Goal: Transaction & Acquisition: Purchase product/service

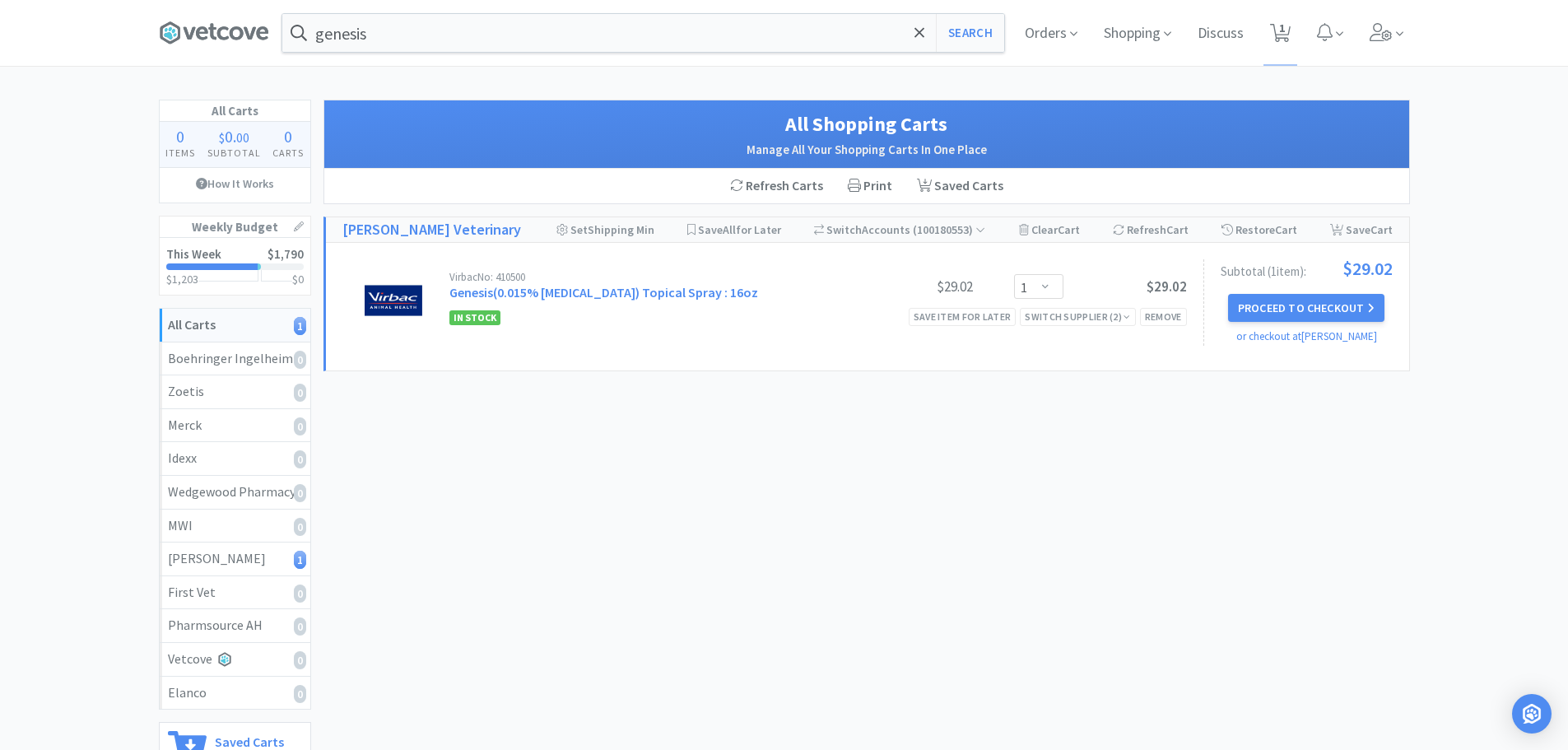
select select "1"
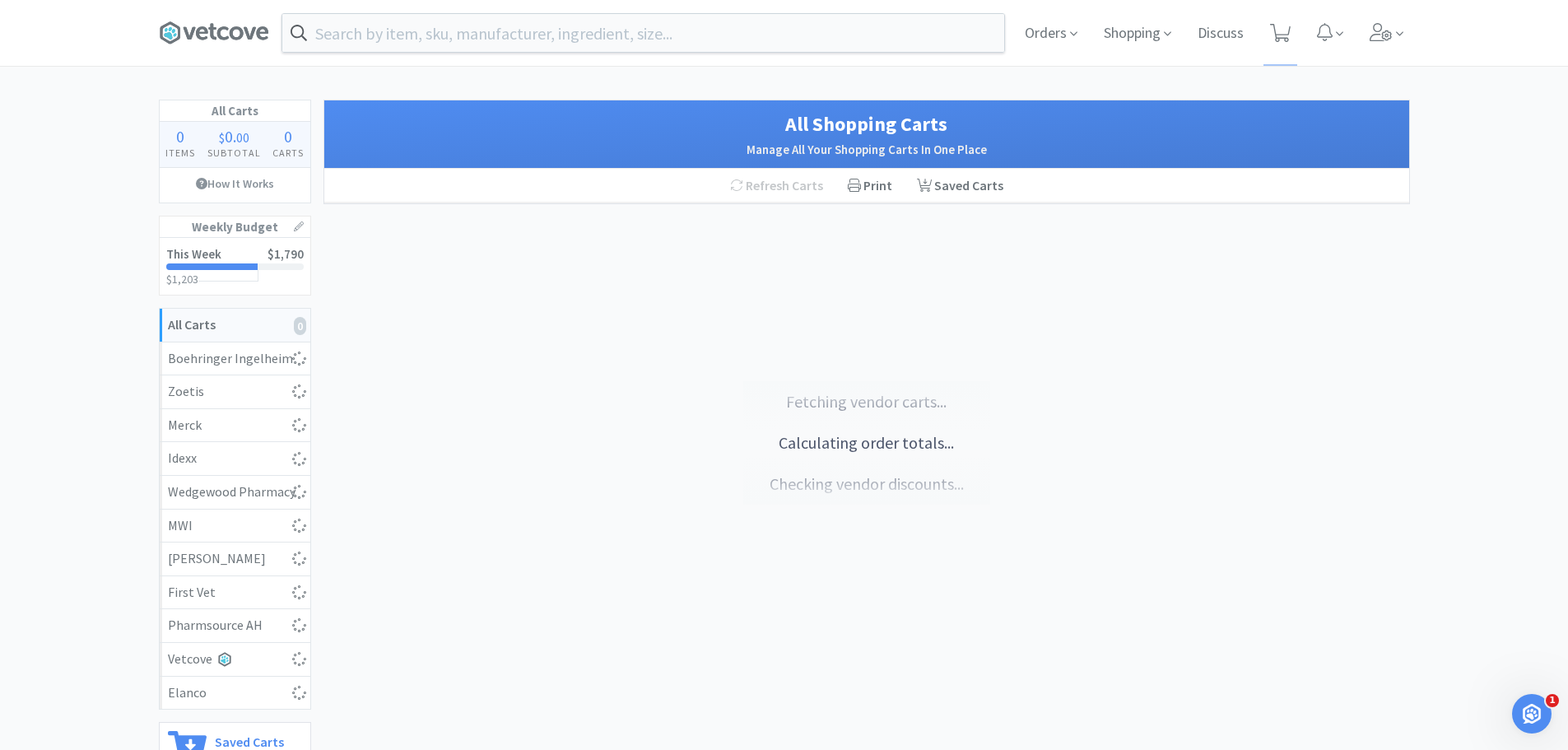
select select "1"
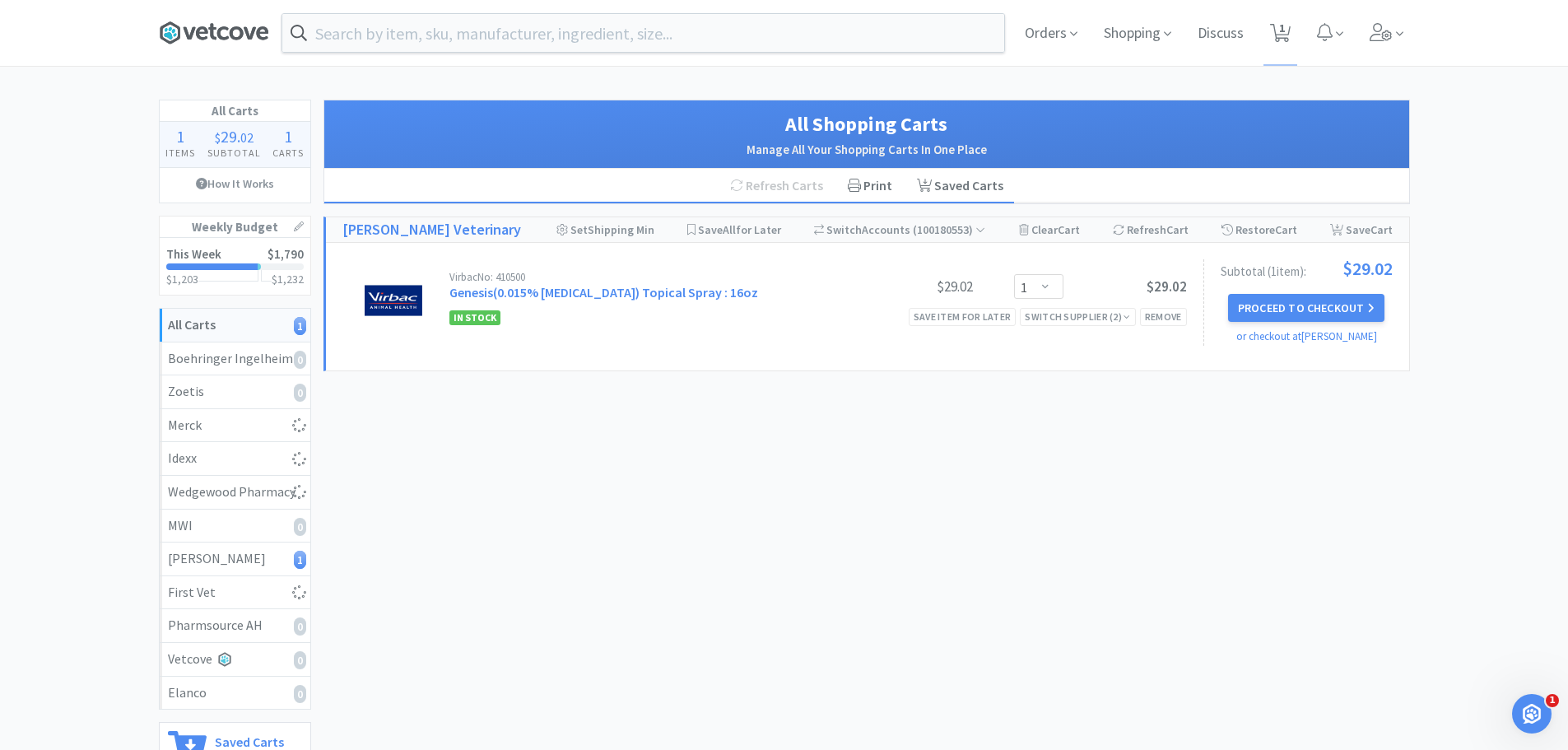
click at [229, 34] on icon at bounding box center [214, 33] width 110 height 25
